Goal: Navigation & Orientation: Find specific page/section

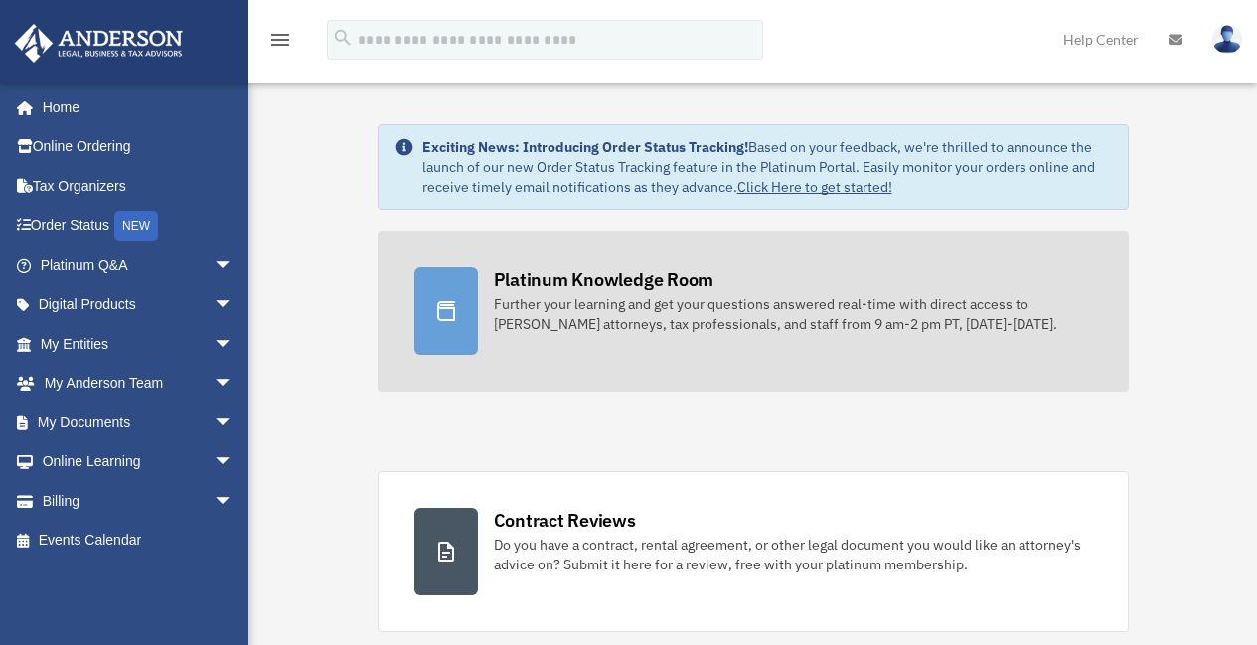
click at [511, 280] on div "Platinum Knowledge Room" at bounding box center [604, 279] width 221 height 25
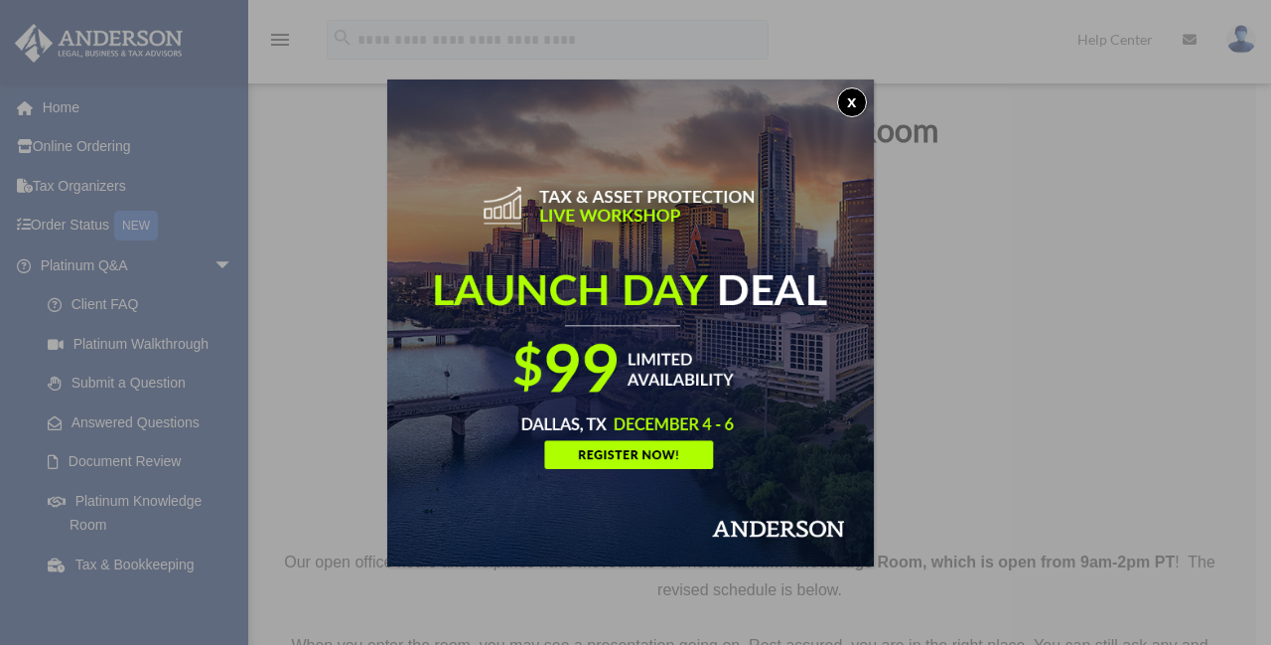
click at [860, 100] on button "x" at bounding box center [852, 102] width 30 height 30
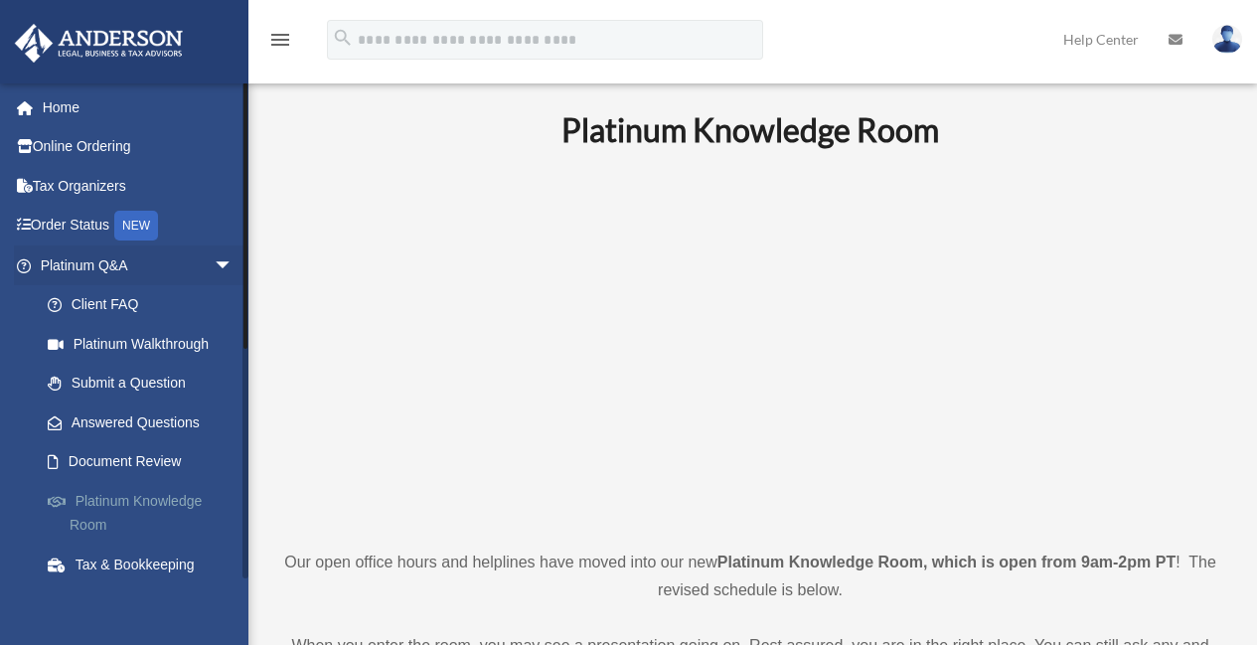
click at [179, 503] on link "Platinum Knowledge Room" at bounding box center [145, 513] width 235 height 64
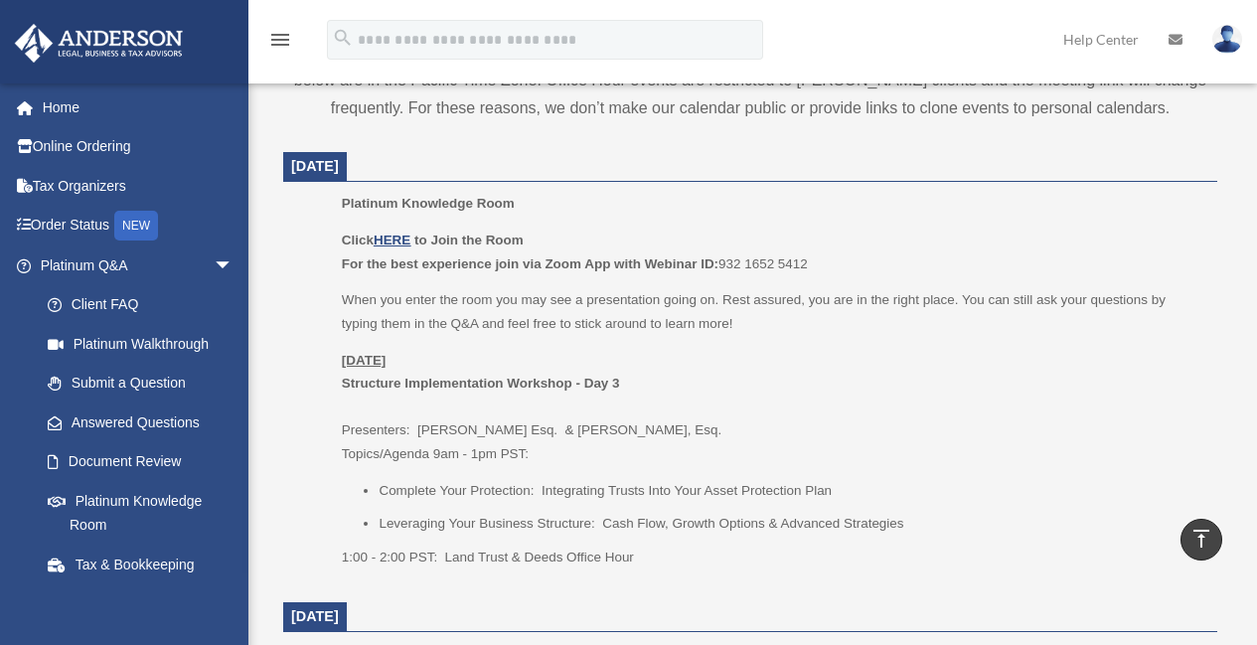
scroll to position [795, 0]
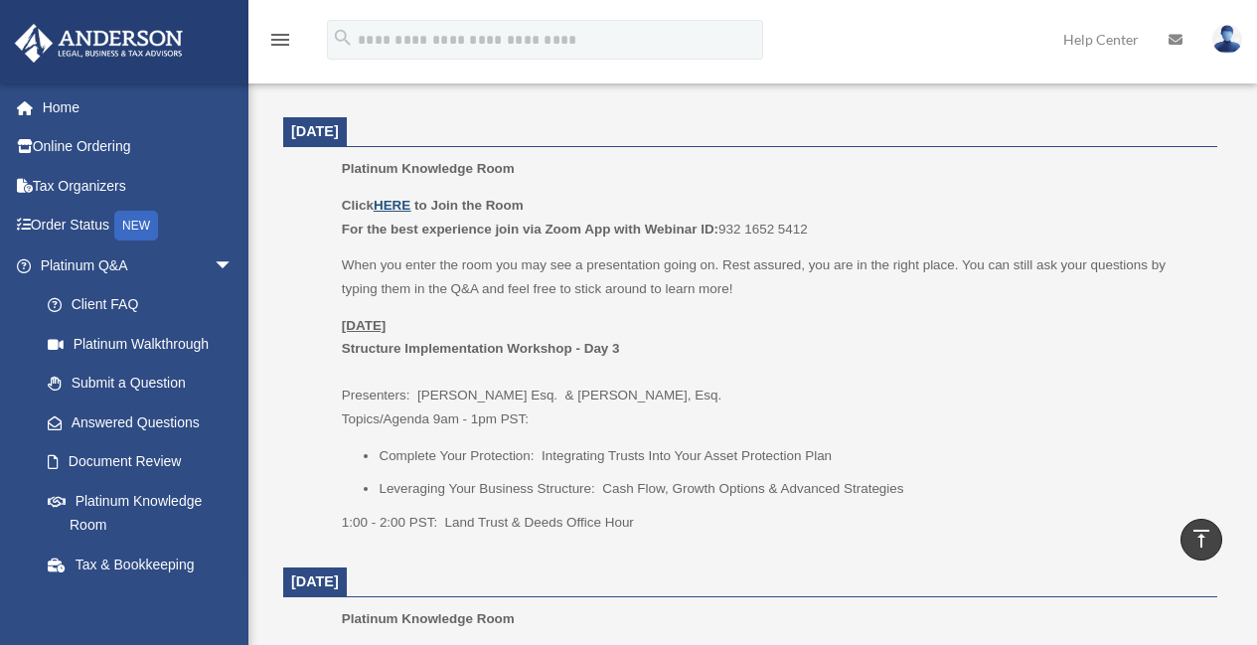
click at [388, 204] on u "HERE" at bounding box center [391, 205] width 37 height 15
